Goal: Task Accomplishment & Management: Complete application form

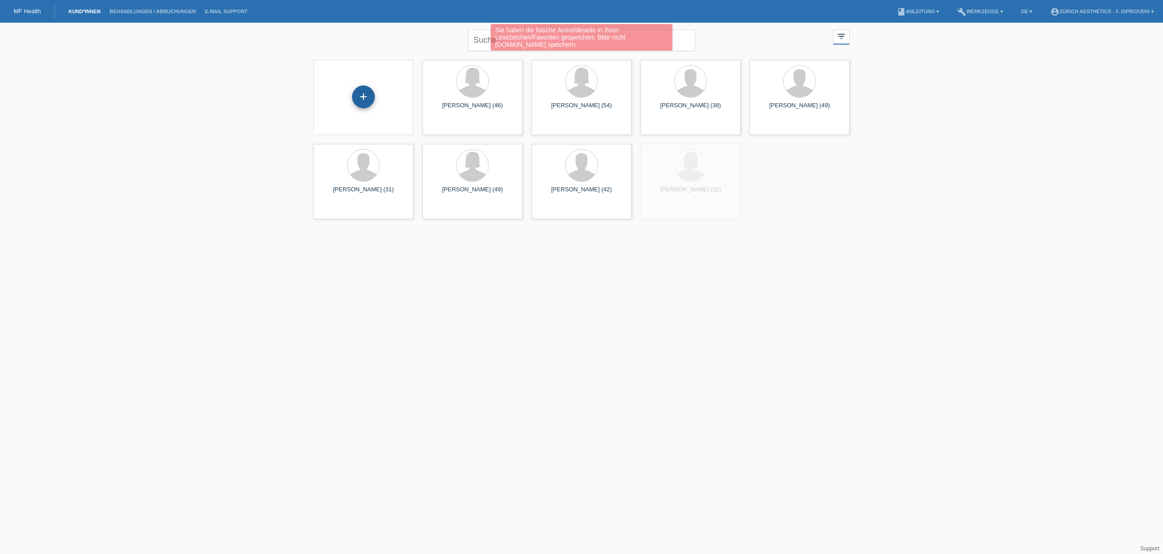
click at [360, 95] on div "+" at bounding box center [363, 96] width 23 height 23
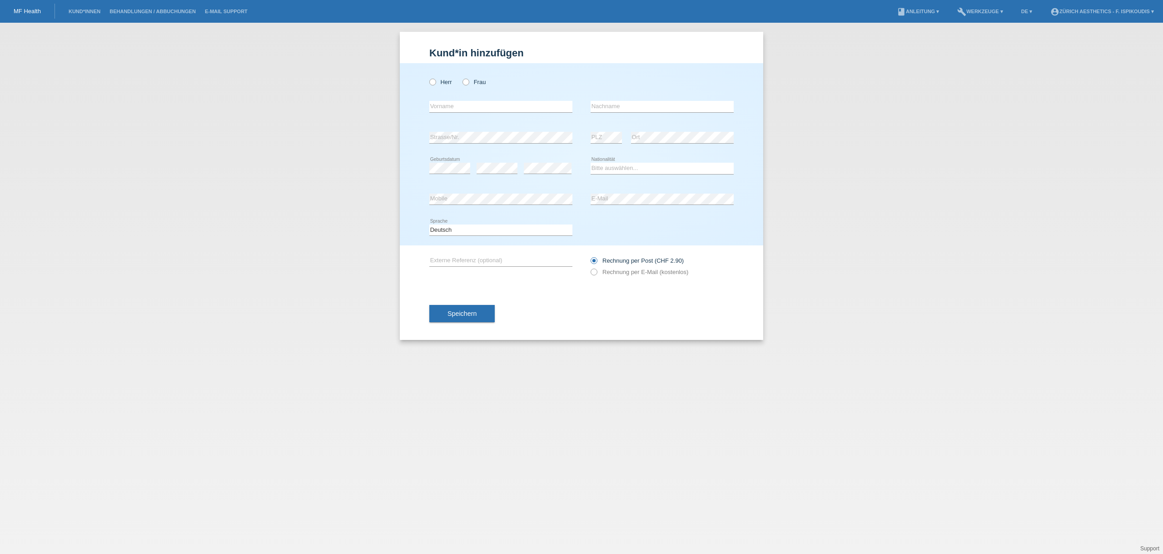
click at [509, 113] on div "error Vorname" at bounding box center [500, 106] width 143 height 31
drag, startPoint x: 468, startPoint y: 81, endPoint x: 468, endPoint y: 93, distance: 11.8
click at [461, 77] on icon at bounding box center [461, 77] width 0 height 0
click at [468, 81] on input "Frau" at bounding box center [466, 82] width 6 height 6
radio input "true"
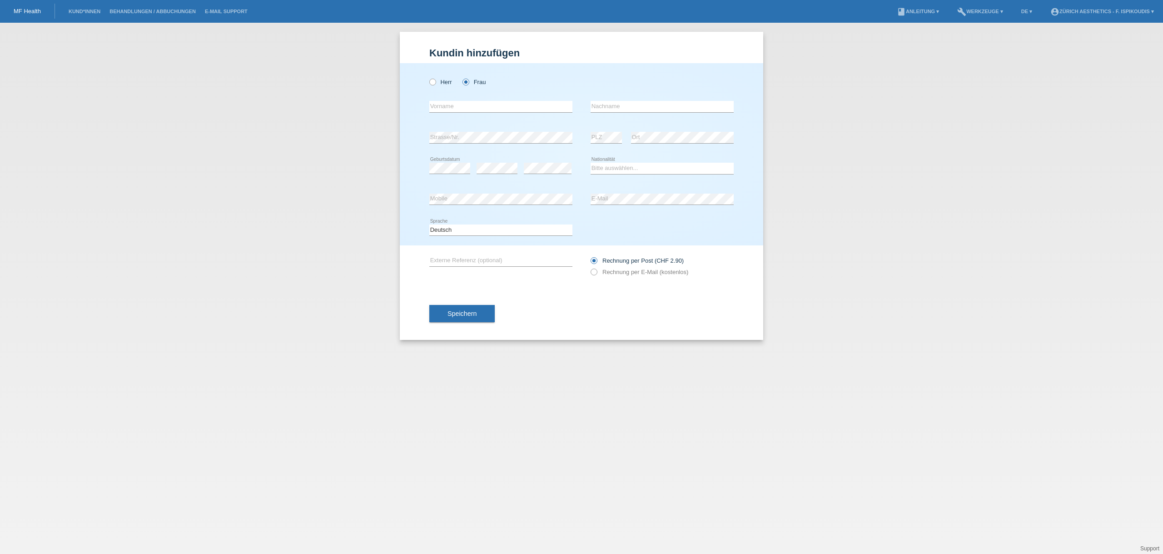
click at [469, 100] on div "error Vorname" at bounding box center [500, 106] width 143 height 31
click at [462, 115] on div "error Vorname" at bounding box center [500, 106] width 143 height 31
click at [463, 106] on input "text" at bounding box center [500, 106] width 143 height 11
type input "Mustafi"
type input "Juleta"
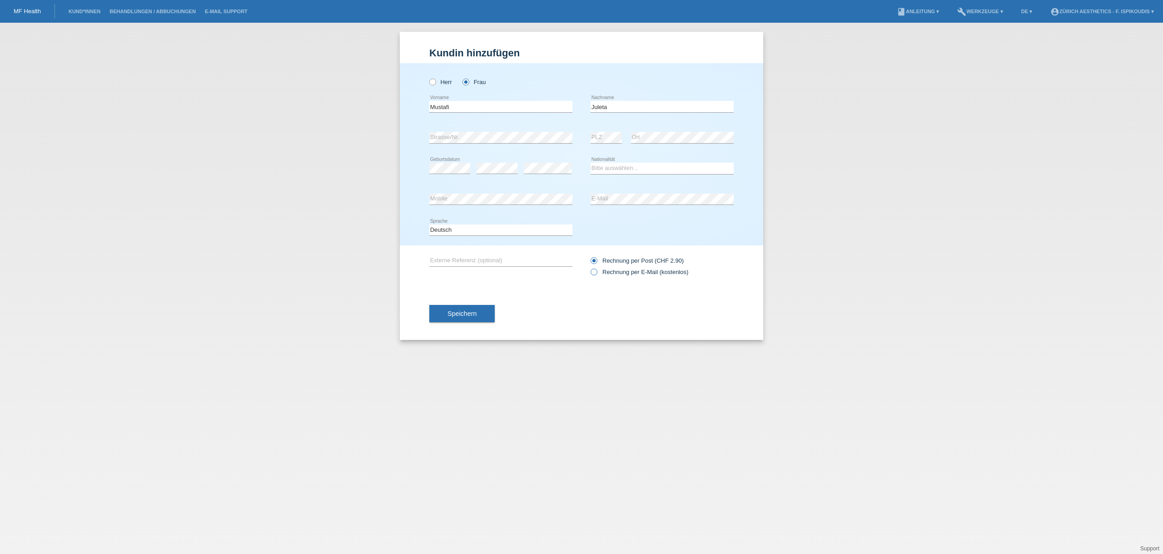
click at [619, 270] on label "Rechnung per E-Mail (kostenlos)" at bounding box center [640, 272] width 98 height 7
click at [597, 270] on input "Rechnung per E-Mail (kostenlos)" at bounding box center [594, 274] width 6 height 11
radio input "true"
click at [496, 130] on div "error Strasse/Nr." at bounding box center [500, 137] width 143 height 31
click at [631, 174] on icon at bounding box center [662, 174] width 143 height 0
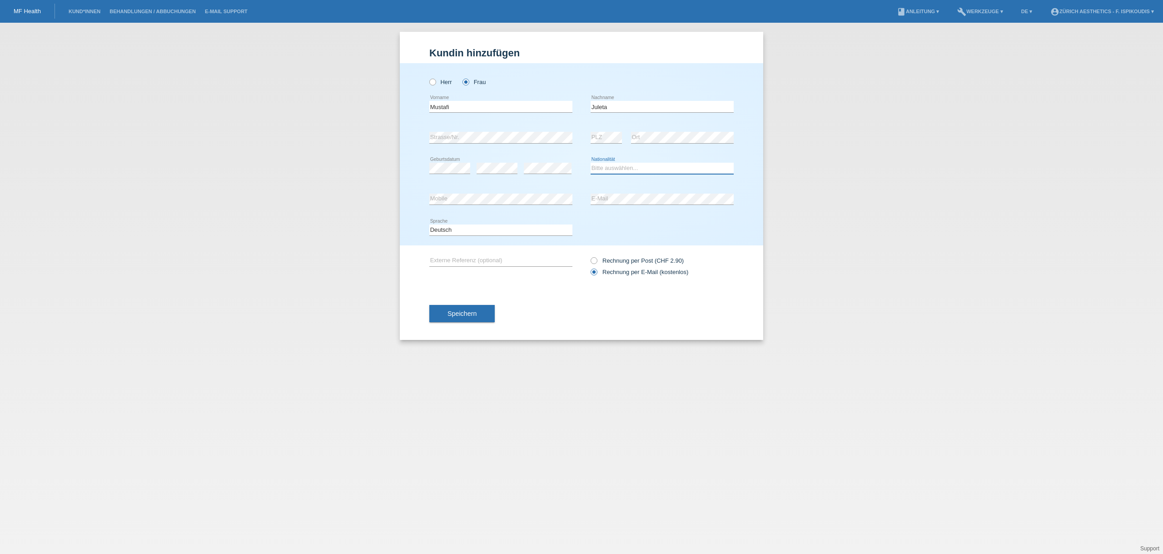
click at [630, 168] on select "Bitte auswählen... Schweiz Deutschland Liechtenstein Österreich ------------ Af…" at bounding box center [662, 168] width 143 height 11
select select "MK"
click at [591, 163] on select "Bitte auswählen... Schweiz Deutschland Liechtenstein Österreich ------------ Af…" at bounding box center [662, 168] width 143 height 11
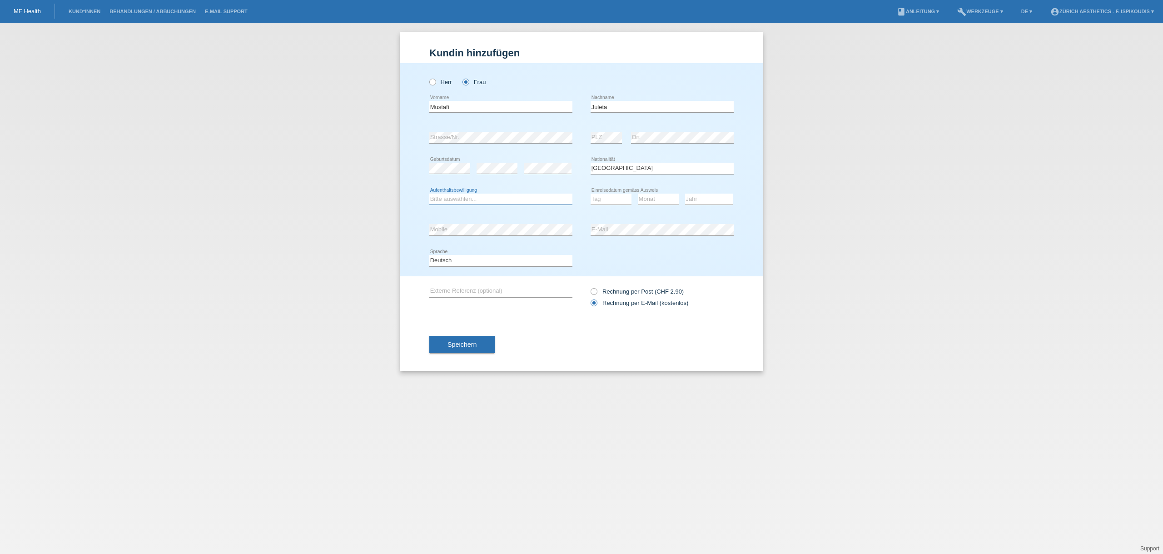
click at [509, 200] on select "Bitte auswählen... C B B - Flüchtlingsstatus Andere" at bounding box center [500, 199] width 143 height 11
select select "C"
click at [429, 194] on select "Bitte auswählen... C B B - Flüchtlingsstatus Andere" at bounding box center [500, 199] width 143 height 11
click at [608, 194] on select "Tag 01 02 03 04 05 06 07 08 09 10 11" at bounding box center [611, 199] width 41 height 11
select select "05"
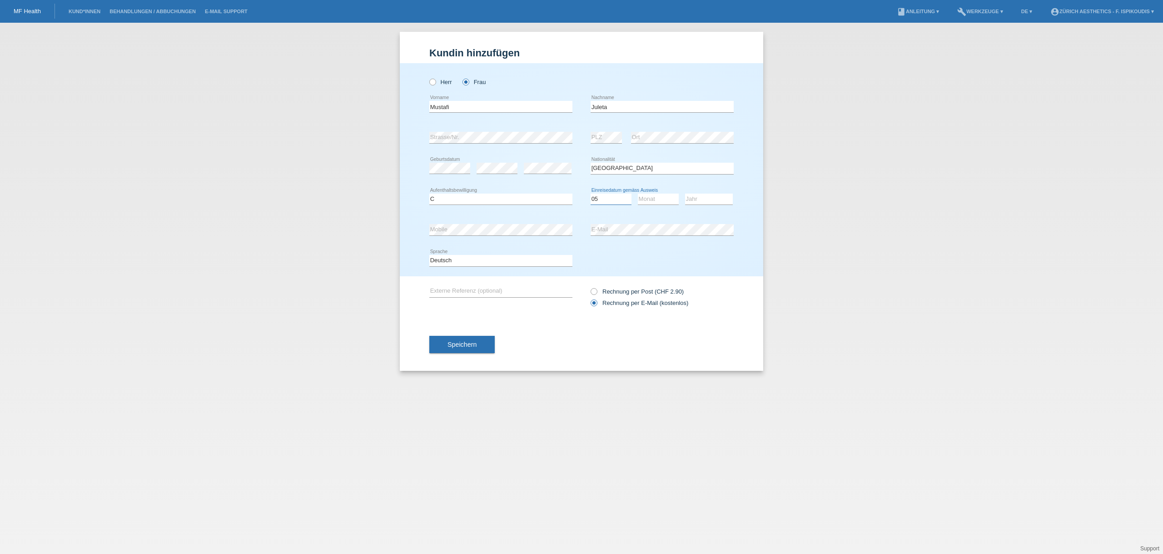
click at [591, 194] on select "Tag 01 02 03 04 05 06 07 08 09 10 11" at bounding box center [611, 199] width 41 height 11
click at [649, 202] on select "Monat 01 02 03 04 05 06 07 08 09 10 11" at bounding box center [658, 199] width 41 height 11
select select "06"
click at [638, 194] on select "Monat 01 02 03 04 05 06 07 08 09 10 11" at bounding box center [658, 199] width 41 height 11
drag, startPoint x: 704, startPoint y: 197, endPoint x: 701, endPoint y: 203, distance: 6.9
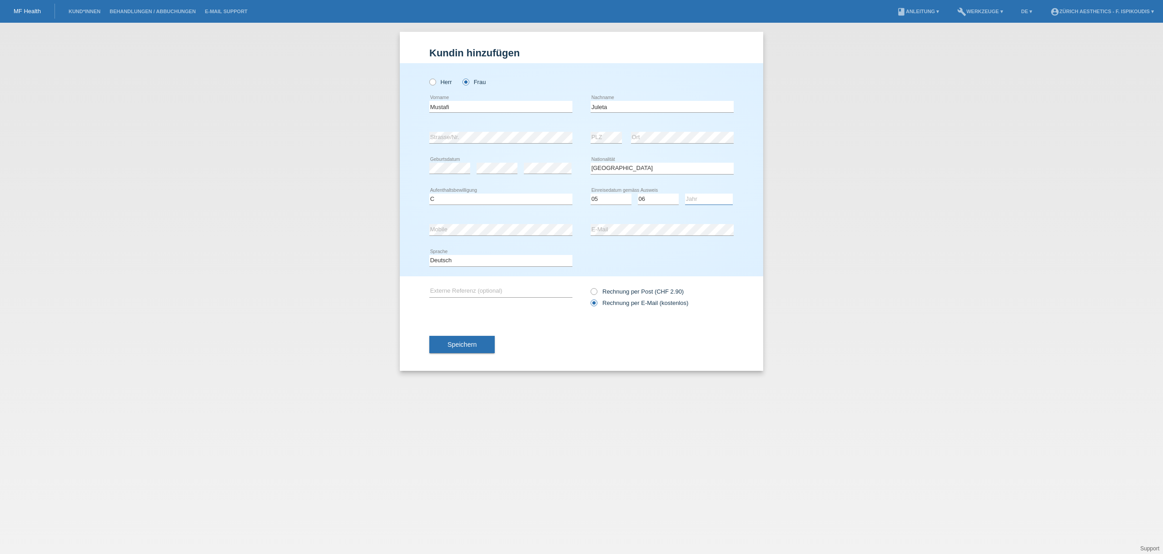
click at [704, 197] on select "Jahr 2025 2024 2023 2022 2021 2020 2019 2018 2017 2016 2015 2014 2013 2012 2011…" at bounding box center [709, 199] width 48 height 11
select select "1998"
click at [685, 194] on select "Jahr 2025 2024 2023 2022 2021 2020 2019 2018 2017 2016 2015 2014 2013 2012 2011…" at bounding box center [709, 199] width 48 height 11
click at [456, 347] on span "Speichern" at bounding box center [462, 344] width 29 height 7
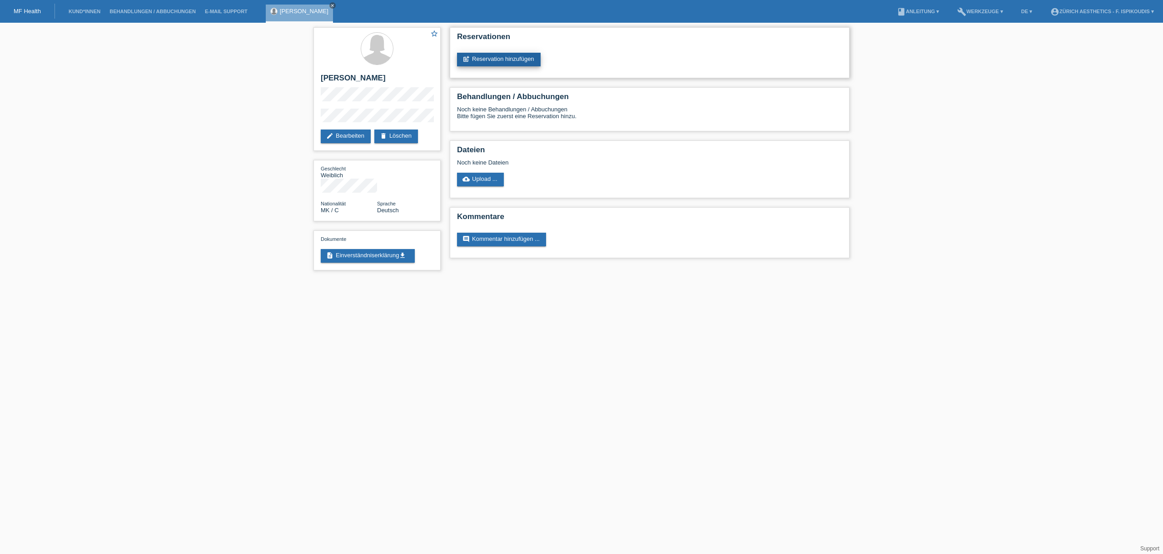
click at [513, 62] on link "post_add Reservation hinzufügen" at bounding box center [499, 60] width 84 height 14
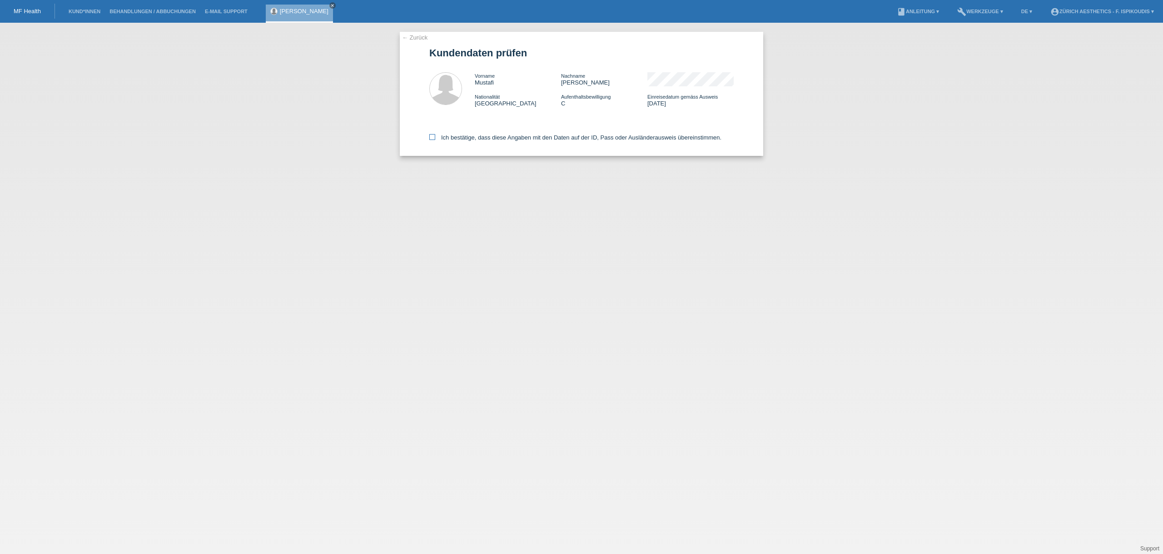
click at [491, 135] on label "Ich bestätige, dass diese Angaben mit den Daten auf der ID, Pass oder Ausländer…" at bounding box center [575, 137] width 292 height 7
click at [435, 135] on input "Ich bestätige, dass diese Angaben mit den Daten auf der ID, Pass oder Ausländer…" at bounding box center [432, 137] width 6 height 6
checkbox input "true"
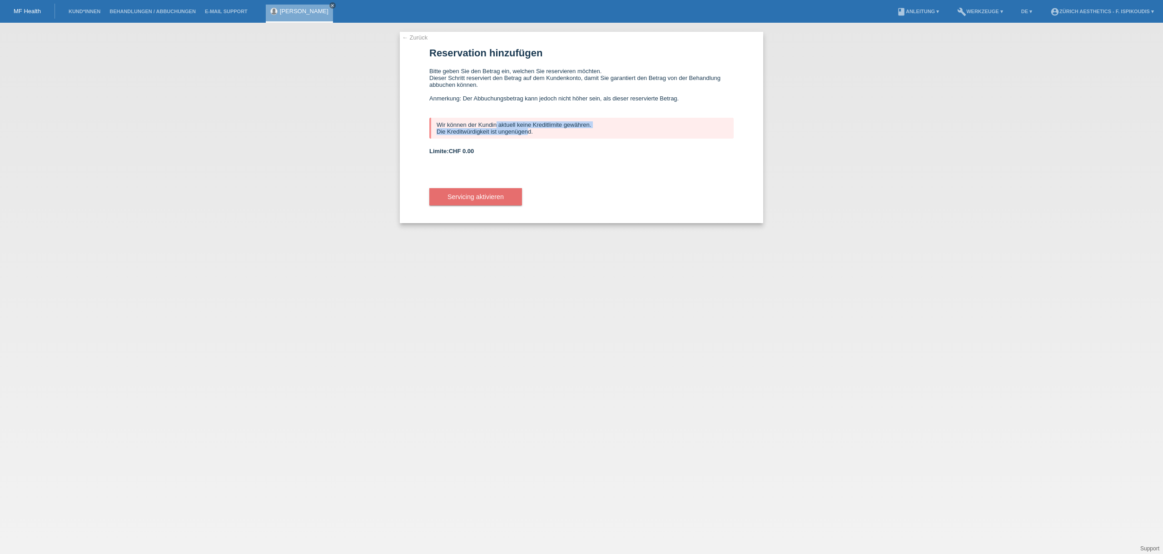
drag, startPoint x: 525, startPoint y: 132, endPoint x: 356, endPoint y: 124, distance: 169.7
click at [376, 127] on div "← Zurück Reservation hinzufügen Bitte geben Sie den Betrag ein, welchen Sie res…" at bounding box center [581, 288] width 1163 height 531
click at [543, 137] on div "Wir können der Kundin aktuell keine Kreditlimite gewähren. Die Kreditwürdigkeit…" at bounding box center [581, 128] width 304 height 21
drag, startPoint x: 543, startPoint y: 134, endPoint x: 454, endPoint y: 119, distance: 89.4
click at [454, 119] on div "Wir können der Kundin aktuell keine Kreditlimite gewähren. Die Kreditwürdigkeit…" at bounding box center [581, 128] width 304 height 21
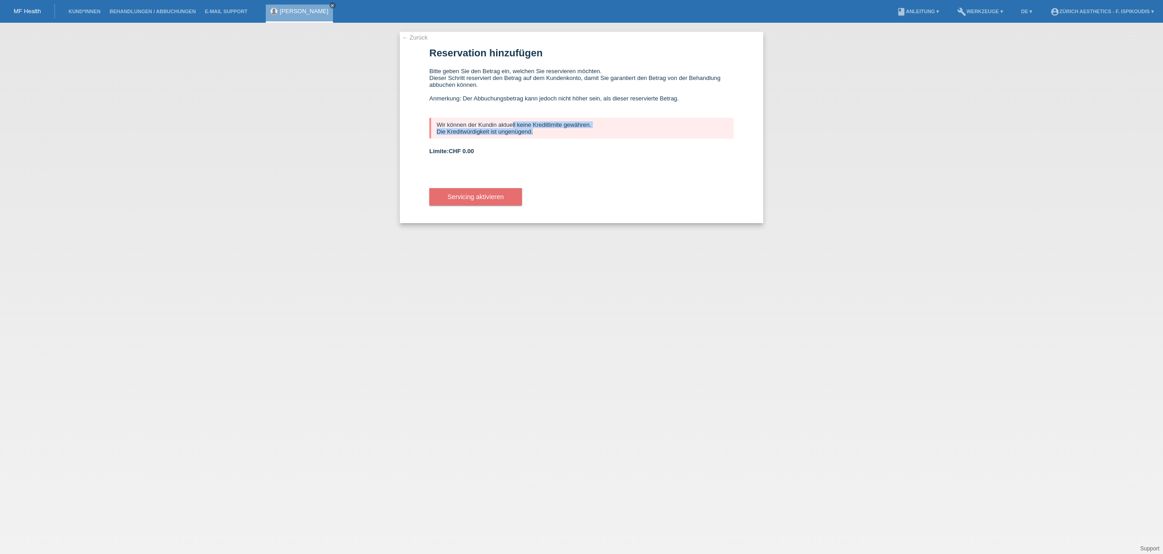
click at [454, 119] on div "Wir können der Kundin aktuell keine Kreditlimite gewähren. Die Kreditwürdigkeit…" at bounding box center [581, 128] width 304 height 21
drag, startPoint x: 593, startPoint y: 141, endPoint x: 570, endPoint y: 131, distance: 25.1
click at [594, 141] on form "Reservation hinzufügen Bitte geben Sie den Betrag ein, welchen Sie reservieren …" at bounding box center [581, 135] width 304 height 176
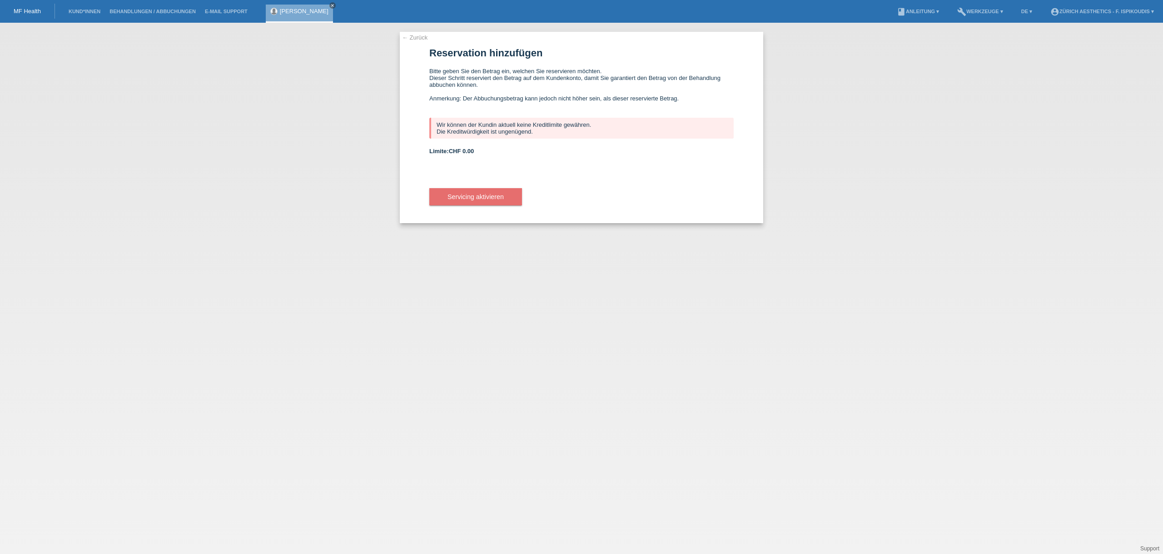
click at [420, 35] on link "← Zurück" at bounding box center [414, 37] width 25 height 7
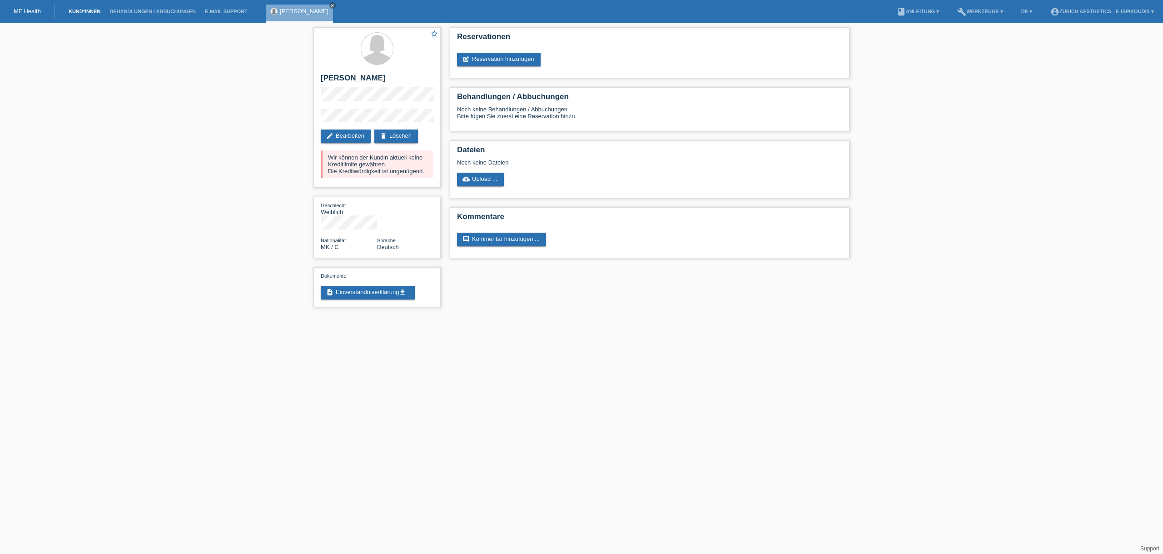
click at [99, 13] on link "Kund*innen" at bounding box center [84, 11] width 41 height 5
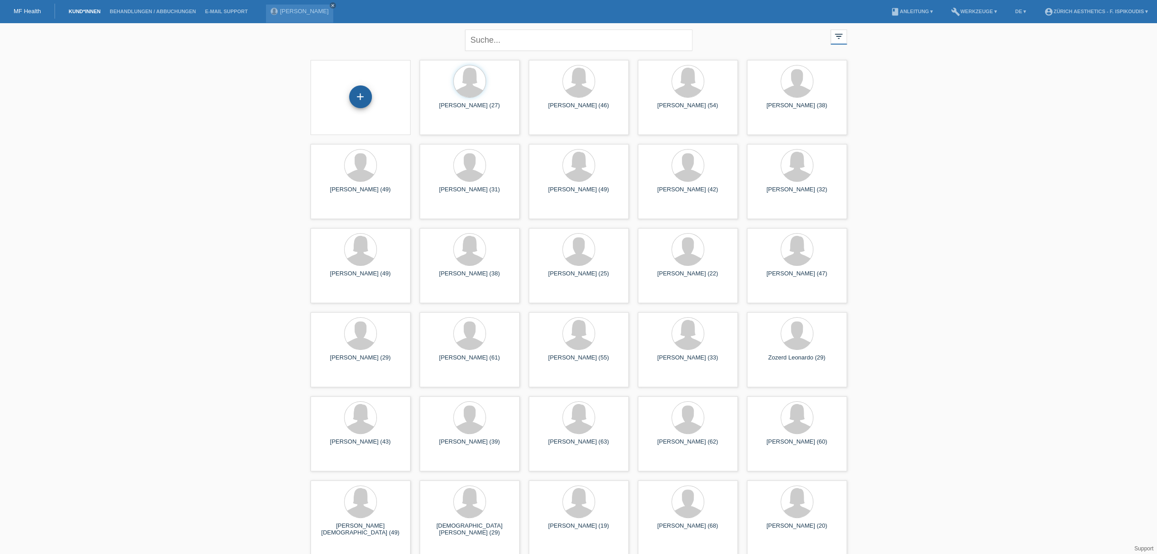
click at [355, 100] on div "+" at bounding box center [360, 96] width 23 height 23
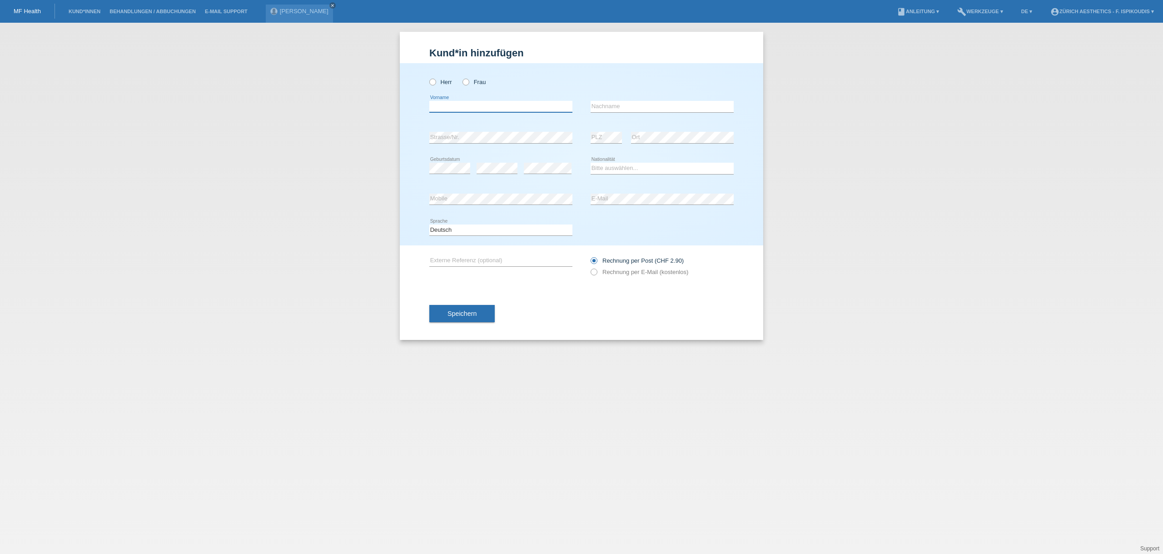
click at [480, 110] on input "text" at bounding box center [500, 106] width 143 height 11
click at [639, 192] on div "error E-Mail" at bounding box center [662, 199] width 143 height 31
click at [614, 279] on div "Rechnung per Post (CHF 2.90) Rechnung per E-Mail (kostenlos)" at bounding box center [662, 266] width 143 height 42
click at [609, 271] on label "Rechnung per E-Mail (kostenlos)" at bounding box center [640, 272] width 98 height 7
click at [597, 271] on input "Rechnung per E-Mail (kostenlos)" at bounding box center [594, 274] width 6 height 11
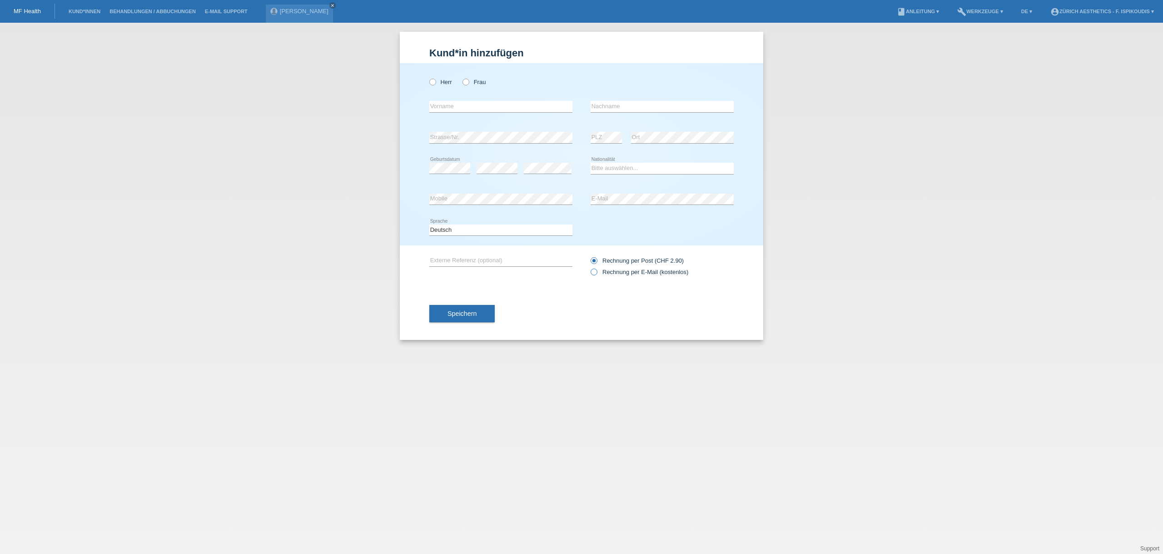
radio input "true"
drag, startPoint x: 442, startPoint y: 209, endPoint x: 444, endPoint y: 204, distance: 4.9
click at [443, 207] on div "error Mobile" at bounding box center [500, 199] width 143 height 31
click at [613, 111] on input "text" at bounding box center [662, 106] width 143 height 11
paste input "Moskofidou"
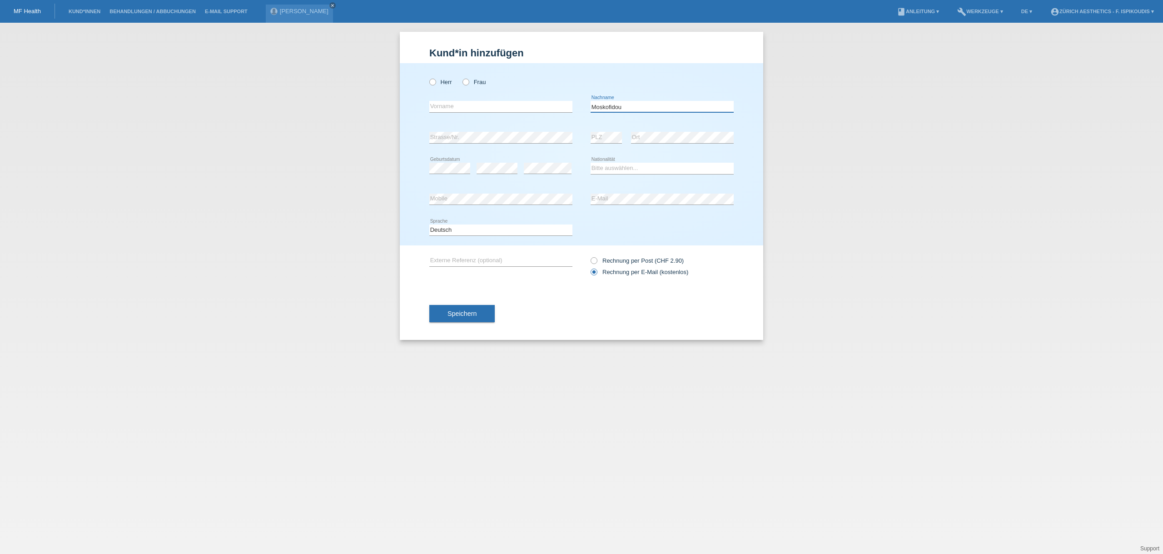
type input "Moskofidou"
click at [439, 105] on input "text" at bounding box center [500, 106] width 143 height 11
paste input "Christina"
type input "Christina"
click at [480, 79] on label "Frau" at bounding box center [474, 82] width 23 height 7
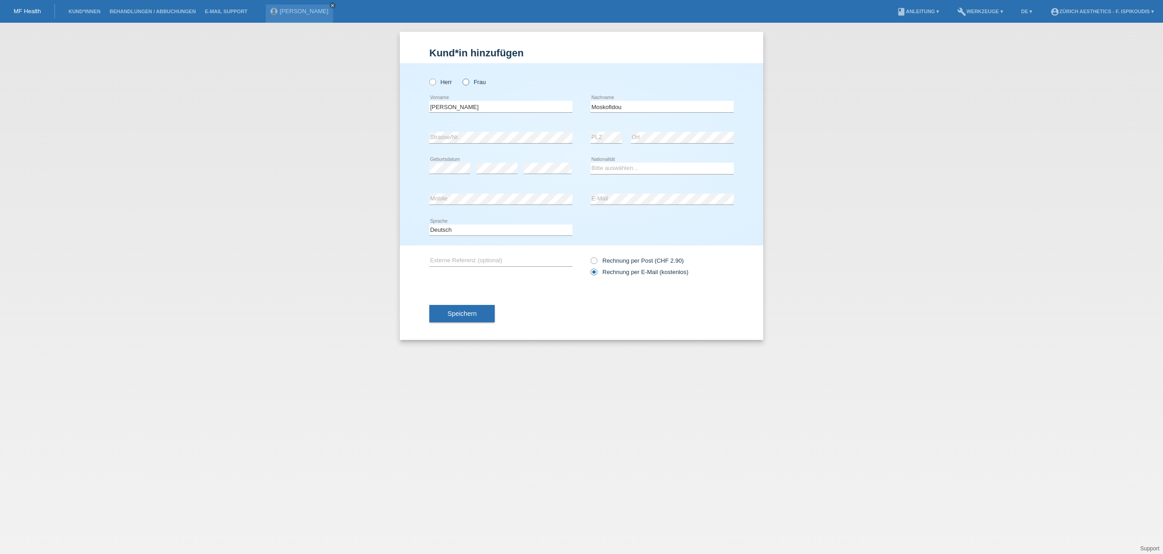
click at [469, 79] on input "Frau" at bounding box center [466, 82] width 6 height 6
radio input "true"
click at [504, 159] on div "error" at bounding box center [497, 168] width 41 height 31
click at [503, 162] on div "error" at bounding box center [497, 168] width 41 height 31
click at [636, 170] on select "Bitte auswählen... Schweiz Deutschland Liechtenstein Österreich ------------ Af…" at bounding box center [662, 168] width 143 height 11
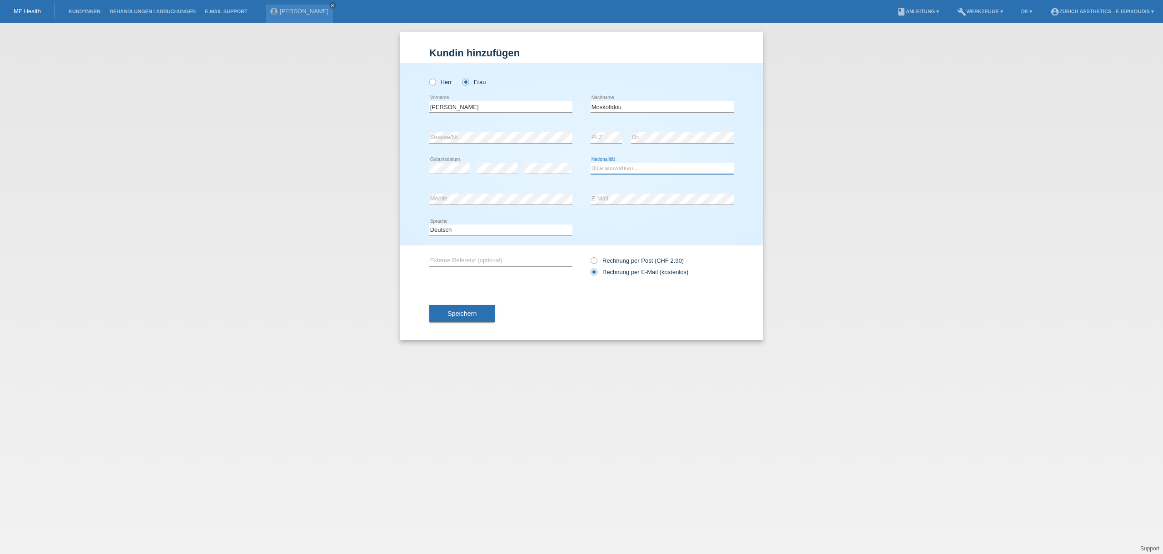
select select "CH"
click at [591, 163] on select "Bitte auswählen... Schweiz Deutschland Liechtenstein Österreich ------------ Af…" at bounding box center [662, 168] width 143 height 11
click at [589, 140] on div "error Strasse/Nr. error PLZ error Ort" at bounding box center [581, 137] width 304 height 31
click at [626, 142] on div "error PLZ error Ort" at bounding box center [662, 137] width 143 height 31
click at [452, 316] on span "Speichern" at bounding box center [462, 313] width 29 height 7
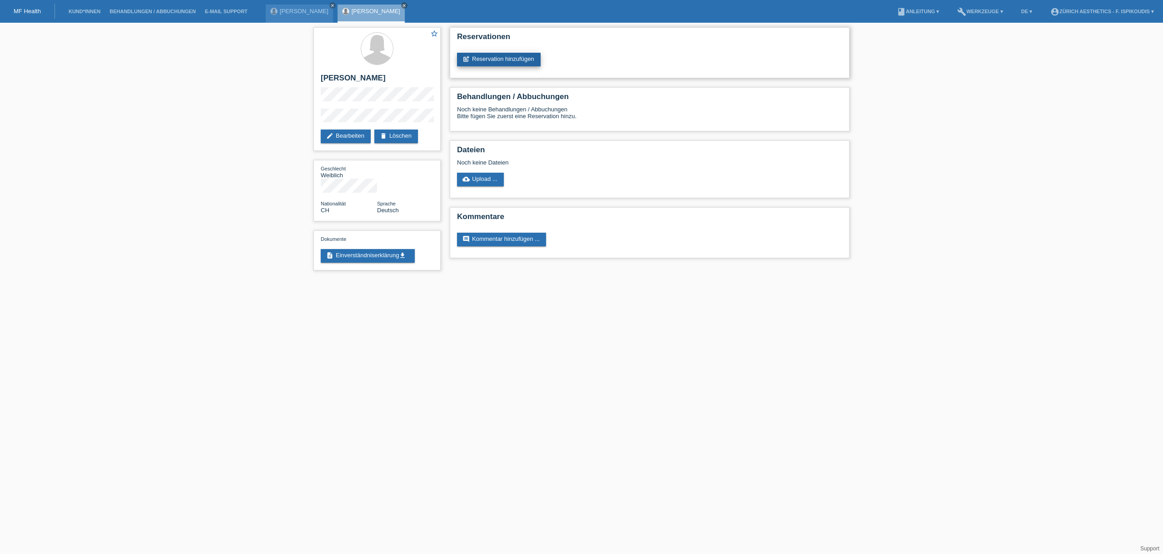
click at [515, 60] on link "post_add Reservation hinzufügen" at bounding box center [499, 60] width 84 height 14
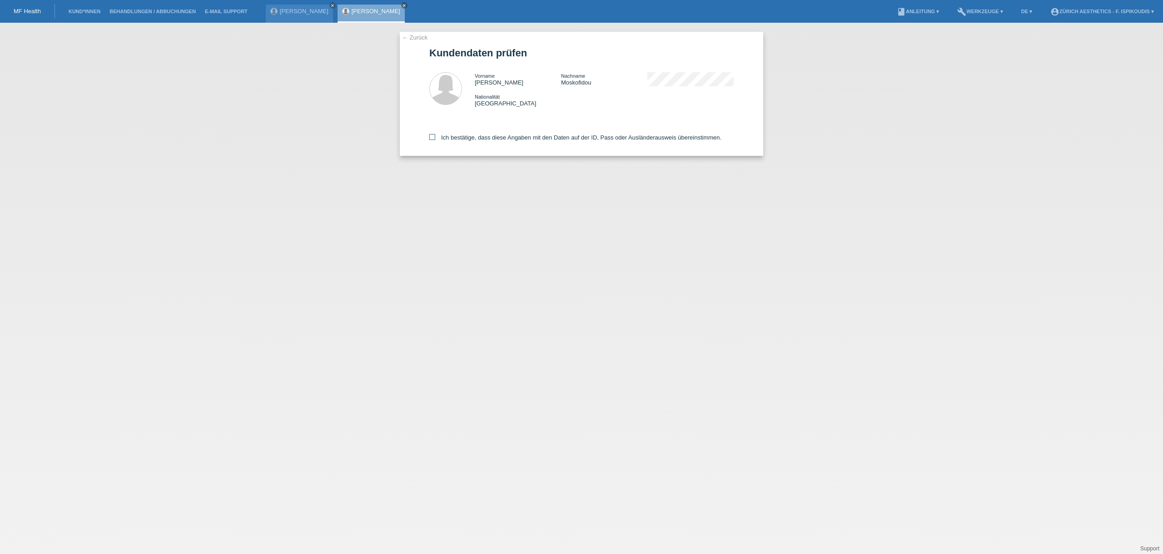
click at [476, 134] on label "Ich bestätige, dass diese Angaben mit den Daten auf der ID, Pass oder Ausländer…" at bounding box center [575, 137] width 292 height 7
click at [435, 134] on input "Ich bestätige, dass diese Angaben mit den Daten auf der ID, Pass oder Ausländer…" at bounding box center [432, 137] width 6 height 6
checkbox input "true"
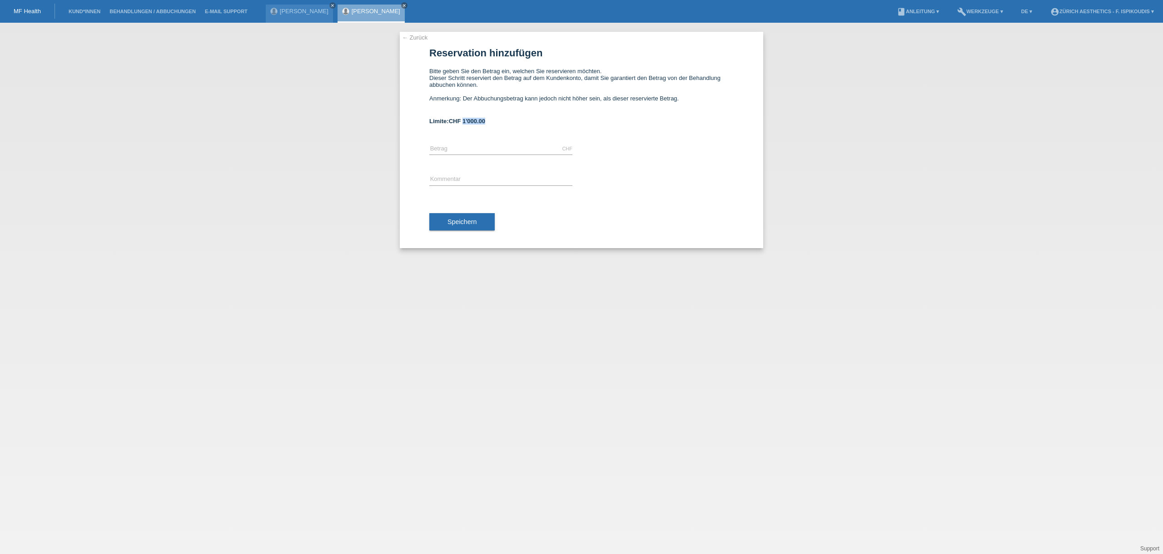
drag, startPoint x: 464, startPoint y: 122, endPoint x: 495, endPoint y: 119, distance: 31.0
click at [495, 119] on div "Limite: CHF 1'000.00" at bounding box center [581, 121] width 304 height 7
click at [496, 119] on div "Limite: CHF 1'000.00" at bounding box center [581, 121] width 304 height 7
drag, startPoint x: 493, startPoint y: 120, endPoint x: 464, endPoint y: 120, distance: 28.2
click at [464, 120] on div "Limite: CHF 1'000.00" at bounding box center [581, 121] width 304 height 7
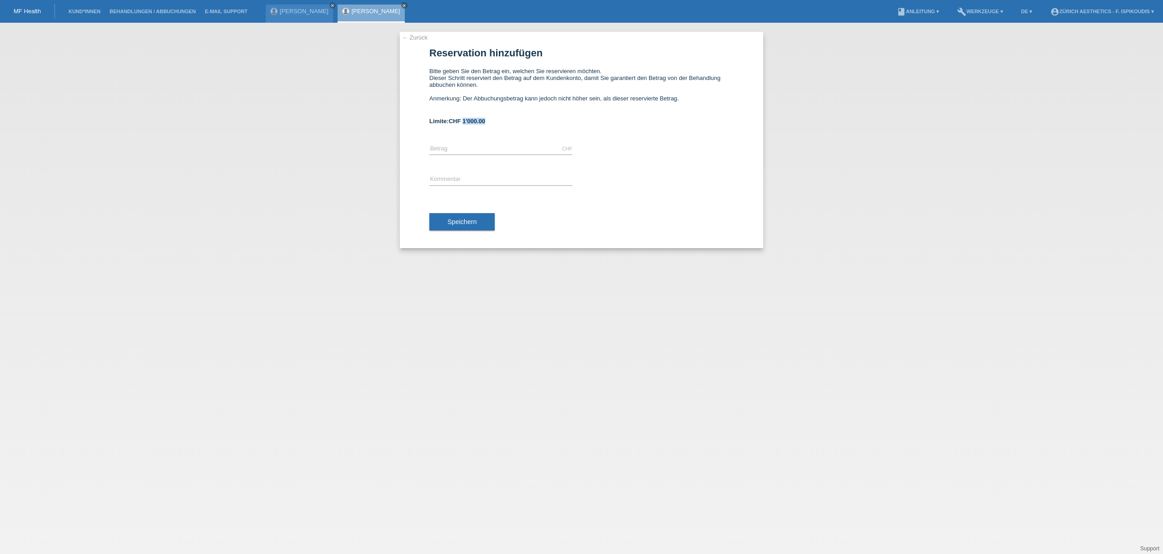
click at [464, 120] on span "CHF 1'000.00" at bounding box center [467, 121] width 36 height 7
drag, startPoint x: 464, startPoint y: 120, endPoint x: 492, endPoint y: 117, distance: 27.5
click at [492, 117] on form "Reservation hinzufügen Bitte geben Sie den Betrag ein, welchen Sie reservieren …" at bounding box center [581, 147] width 304 height 200
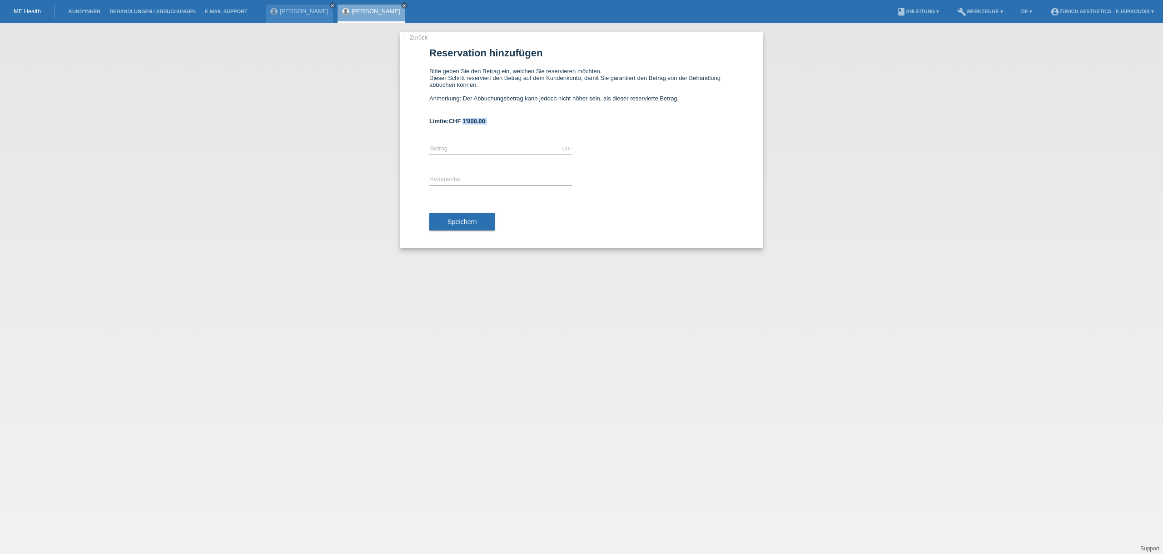
click at [485, 120] on span "CHF 1'000.00" at bounding box center [467, 121] width 36 height 7
drag, startPoint x: 489, startPoint y: 120, endPoint x: 464, endPoint y: 123, distance: 25.2
click at [464, 123] on div "Limite: CHF 1'000.00" at bounding box center [581, 121] width 304 height 7
click at [464, 123] on span "CHF 1'000.00" at bounding box center [467, 121] width 36 height 7
drag, startPoint x: 474, startPoint y: 120, endPoint x: 496, endPoint y: 117, distance: 21.7
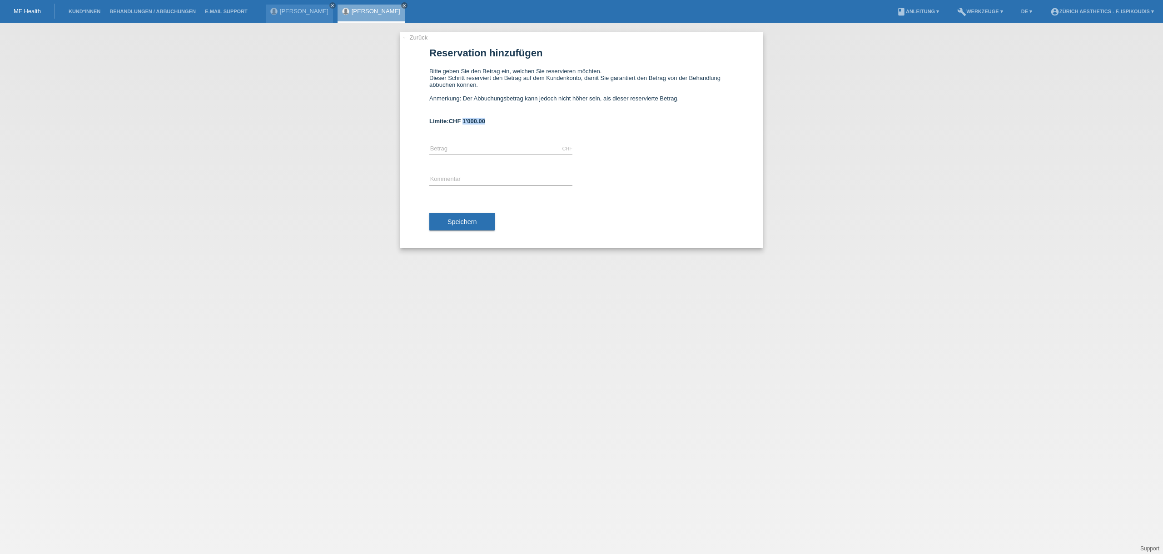
click at [496, 117] on form "Reservation hinzufügen Bitte geben Sie den Betrag ein, welchen Sie reservieren …" at bounding box center [581, 147] width 304 height 200
click at [447, 154] on input "text" at bounding box center [500, 148] width 143 height 11
type input "6900.00"
click at [452, 176] on input "text" at bounding box center [500, 179] width 143 height 11
type input "Behandlung Klinik Aesthetics [GEOGRAPHIC_DATA]"
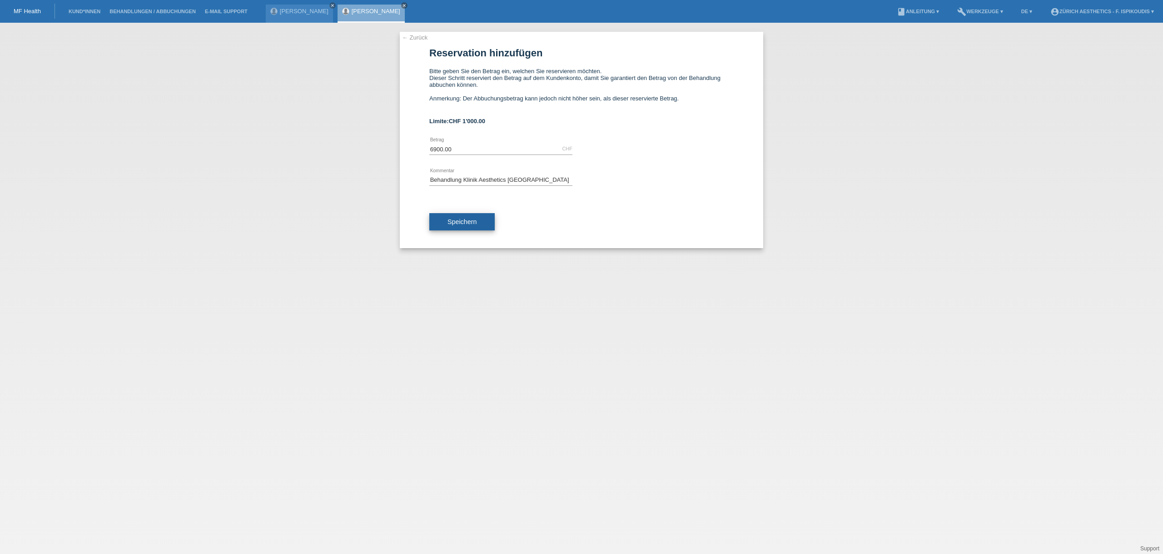
click at [465, 226] on button "Speichern" at bounding box center [461, 221] width 65 height 17
